Goal: Answer question/provide support: Share knowledge or assist other users

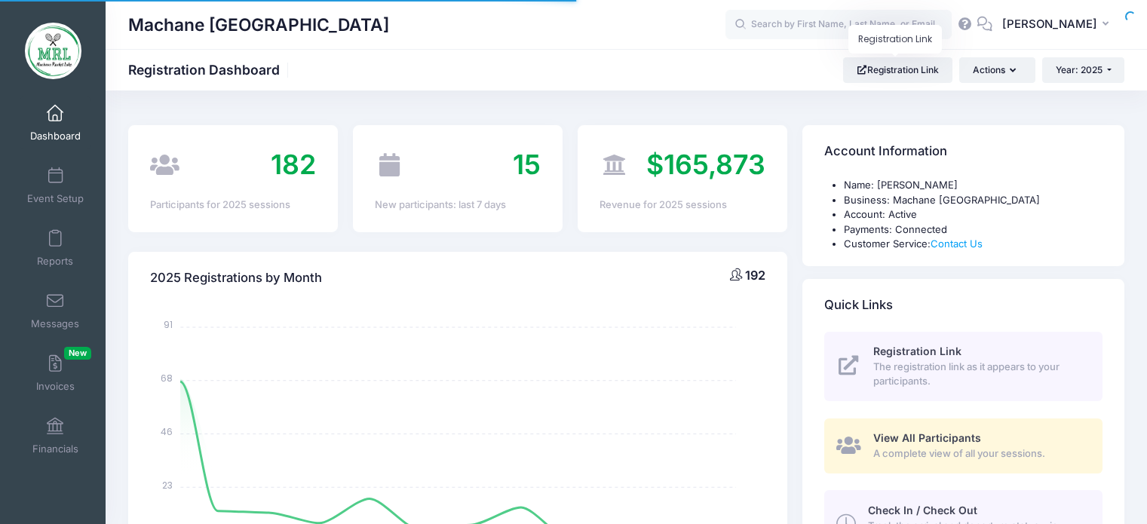
select select
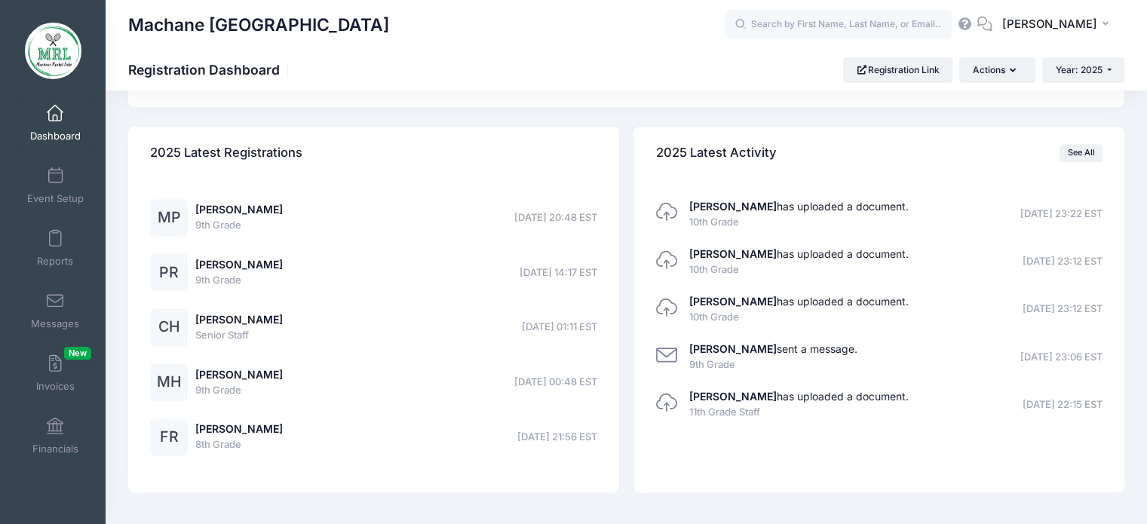
scroll to position [1152, 0]
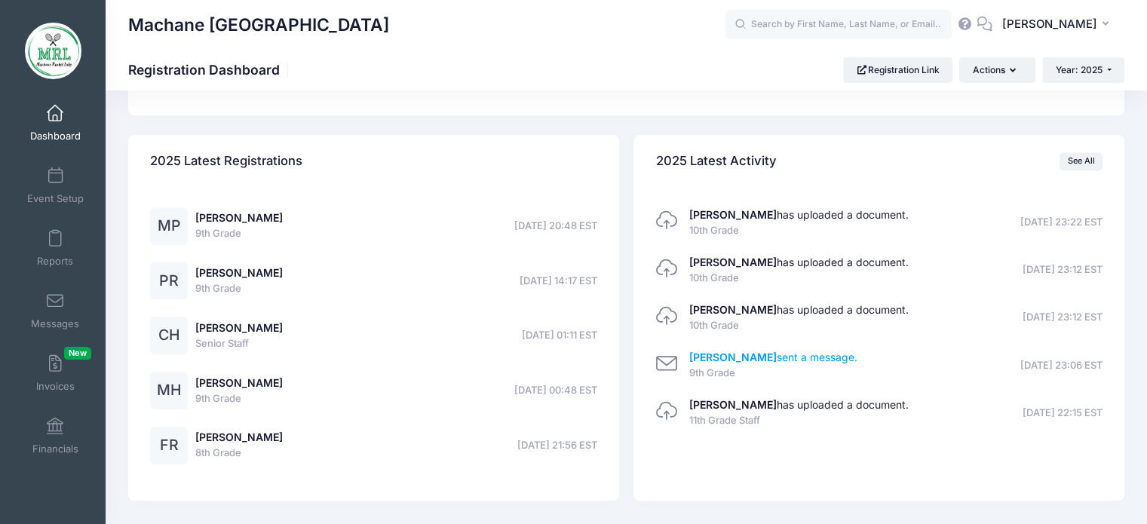
click at [802, 355] on link "Sara Gleiberman sent a message." at bounding box center [773, 357] width 168 height 13
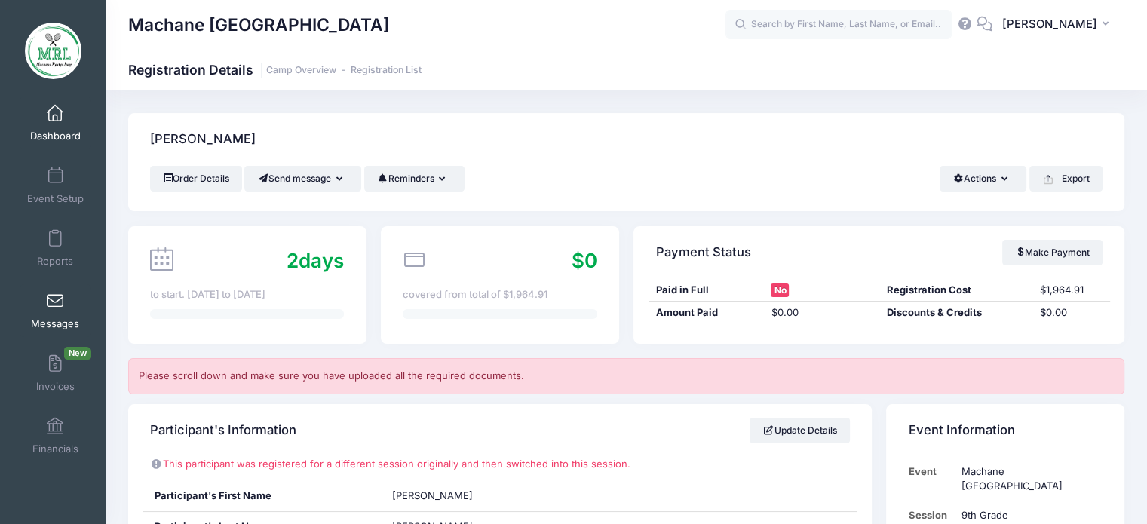
click at [29, 304] on link "Messages" at bounding box center [56, 310] width 72 height 53
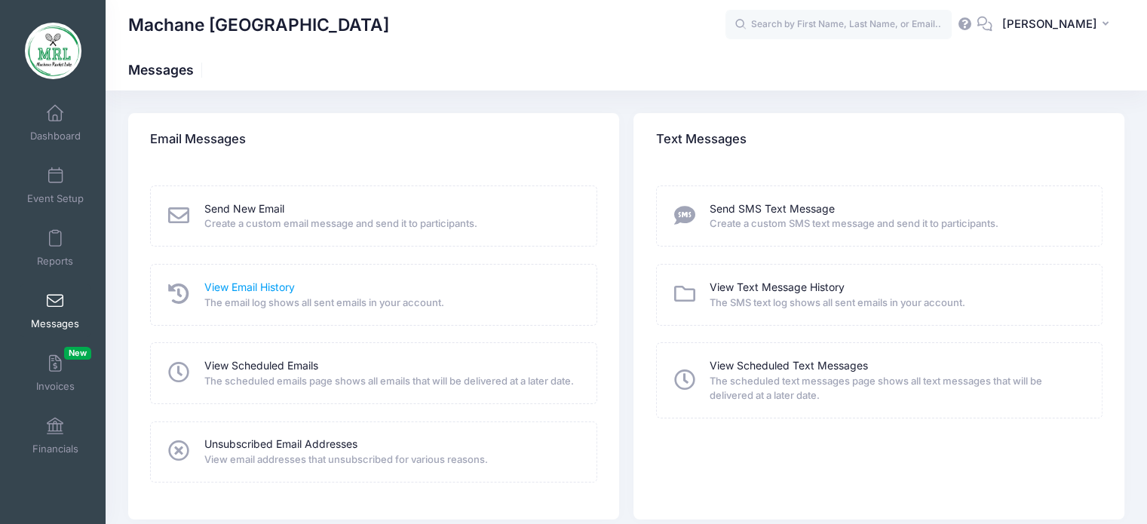
click at [271, 285] on link "View Email History" at bounding box center [249, 288] width 90 height 16
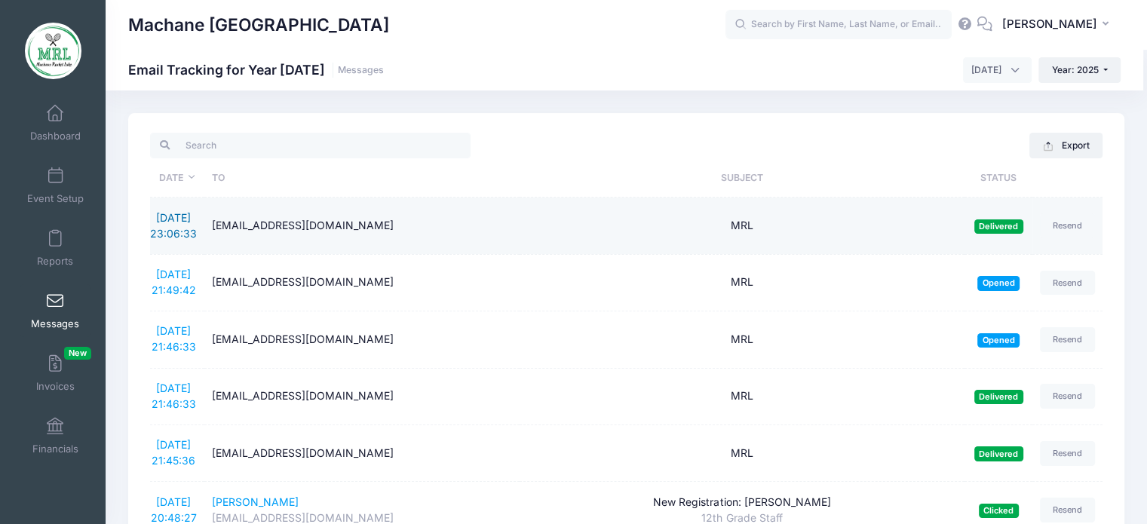
click at [172, 211] on link "[DATE] 23:06:33" at bounding box center [173, 225] width 47 height 29
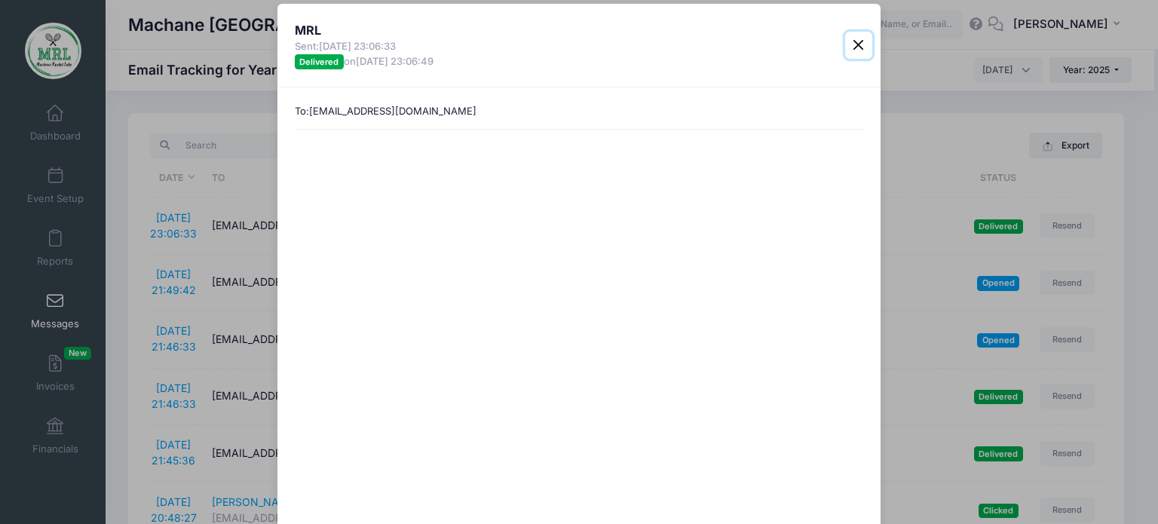
click at [856, 51] on button "Close" at bounding box center [858, 45] width 27 height 27
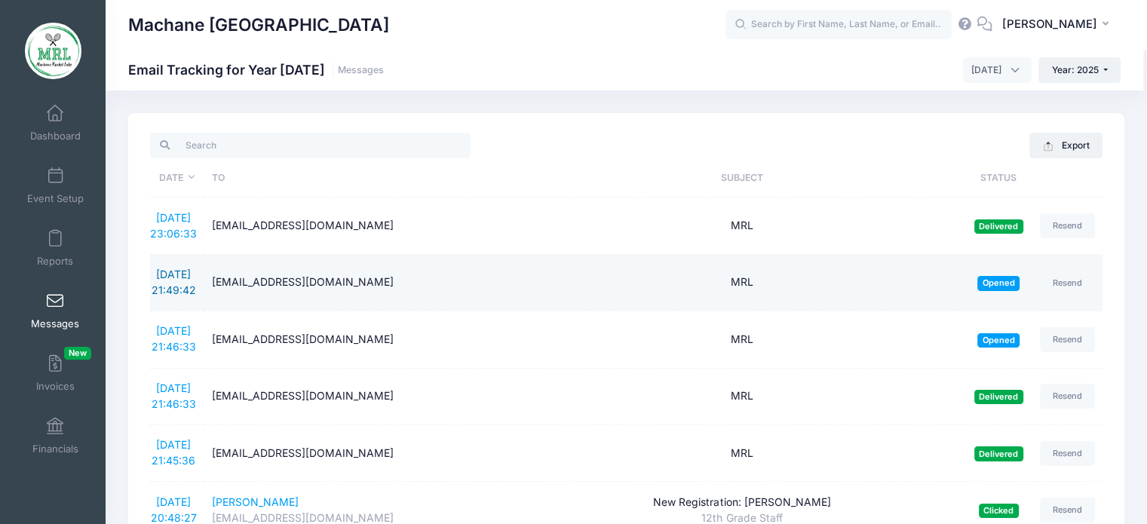
click at [166, 277] on link "[DATE] 21:49:42" at bounding box center [174, 282] width 44 height 29
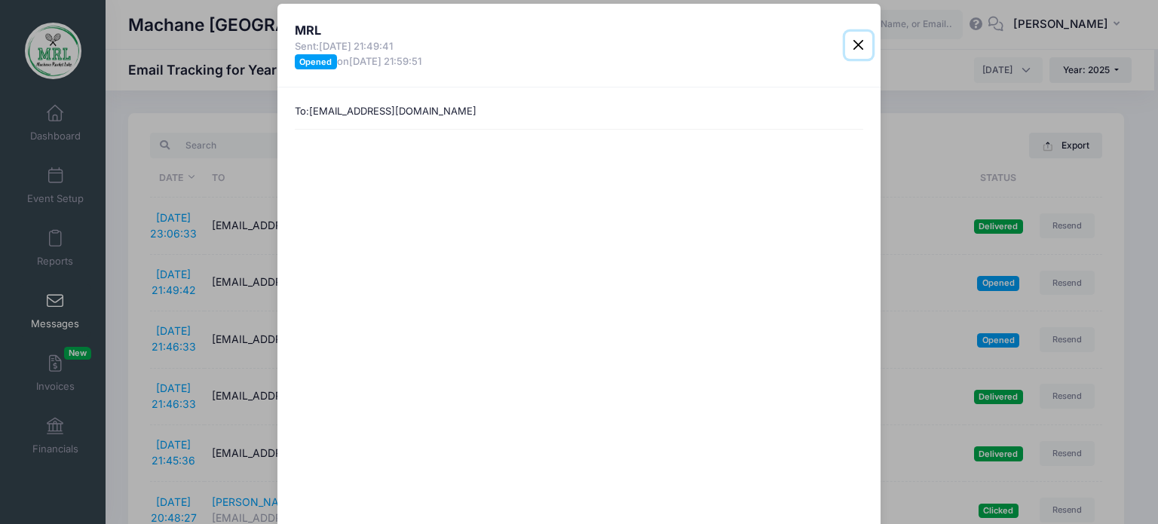
click at [849, 40] on button "Close" at bounding box center [858, 45] width 27 height 27
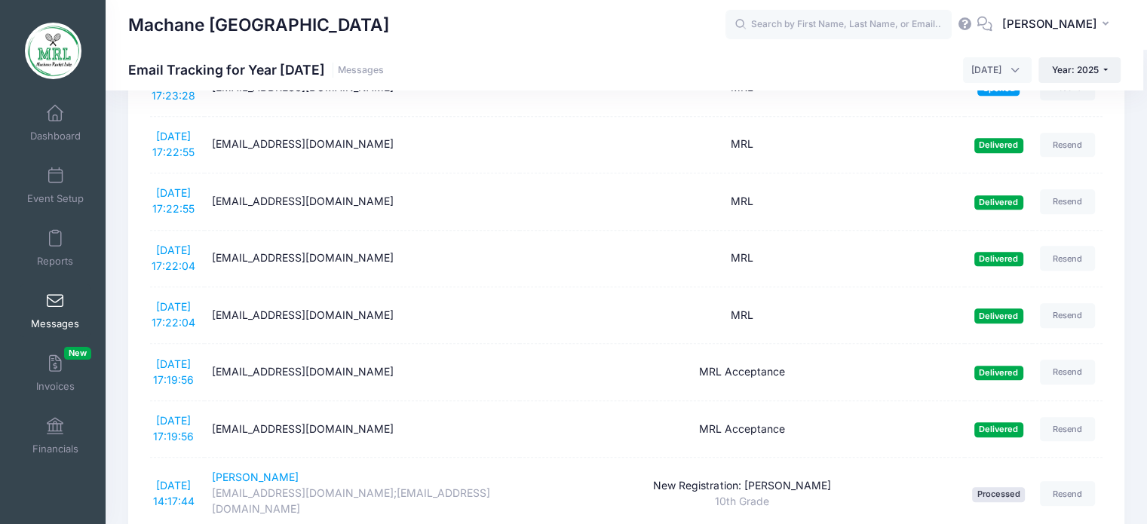
scroll to position [365, 0]
